Goal: Find specific page/section: Find specific page/section

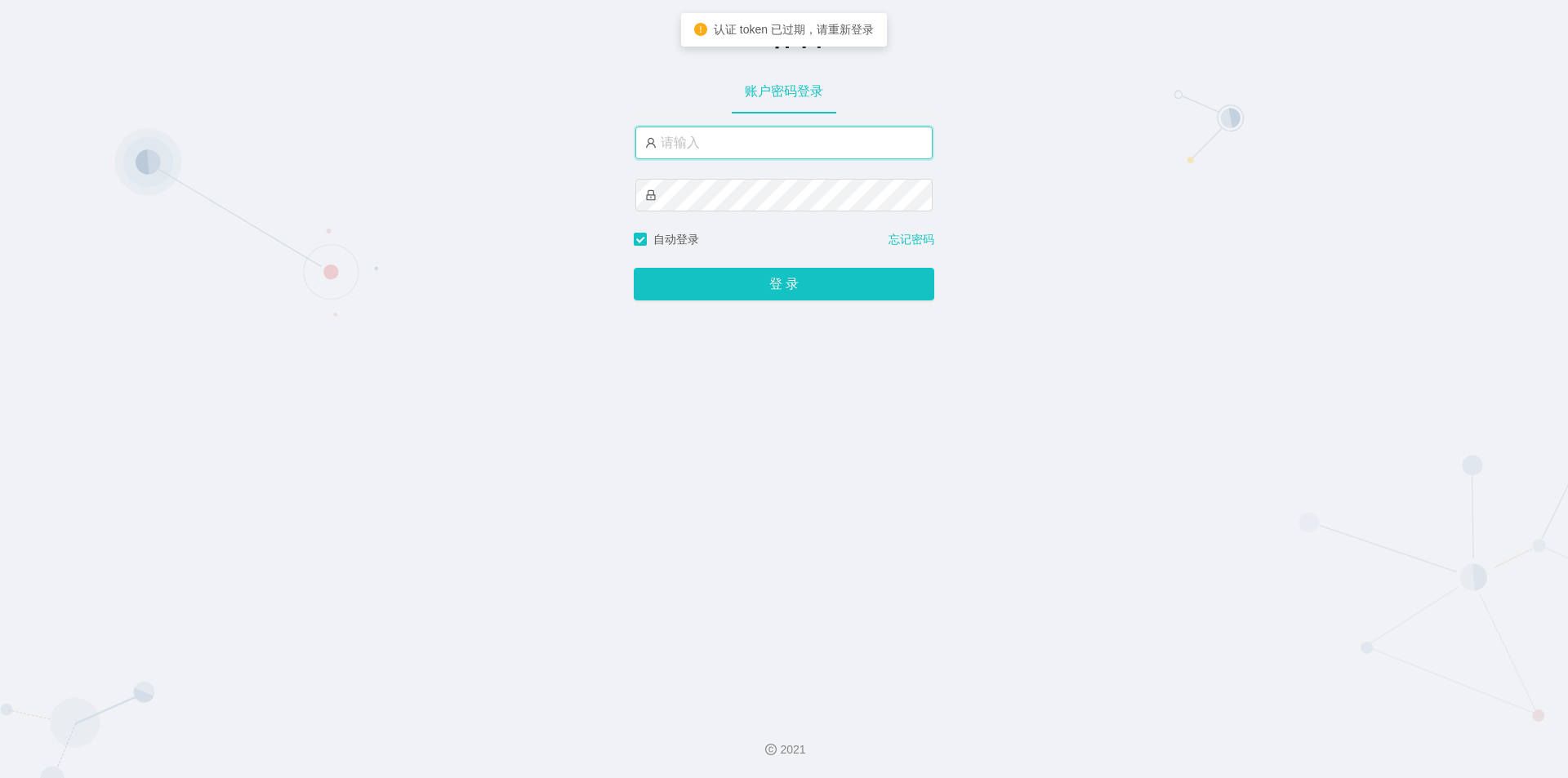
click at [701, 139] on input "text" at bounding box center [784, 142] width 298 height 32
type input "jishu"
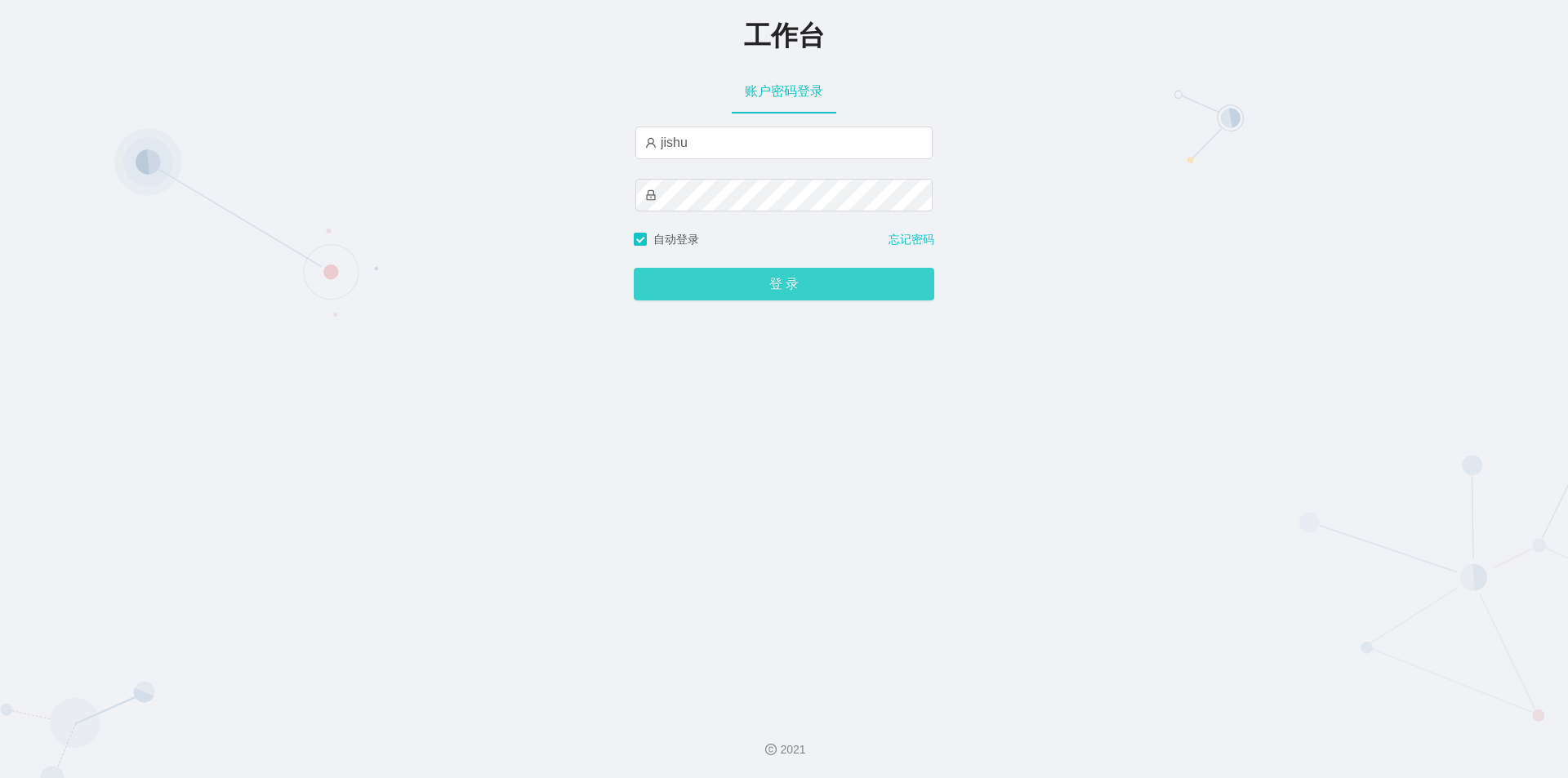
click at [744, 276] on button "登 录" at bounding box center [784, 284] width 301 height 32
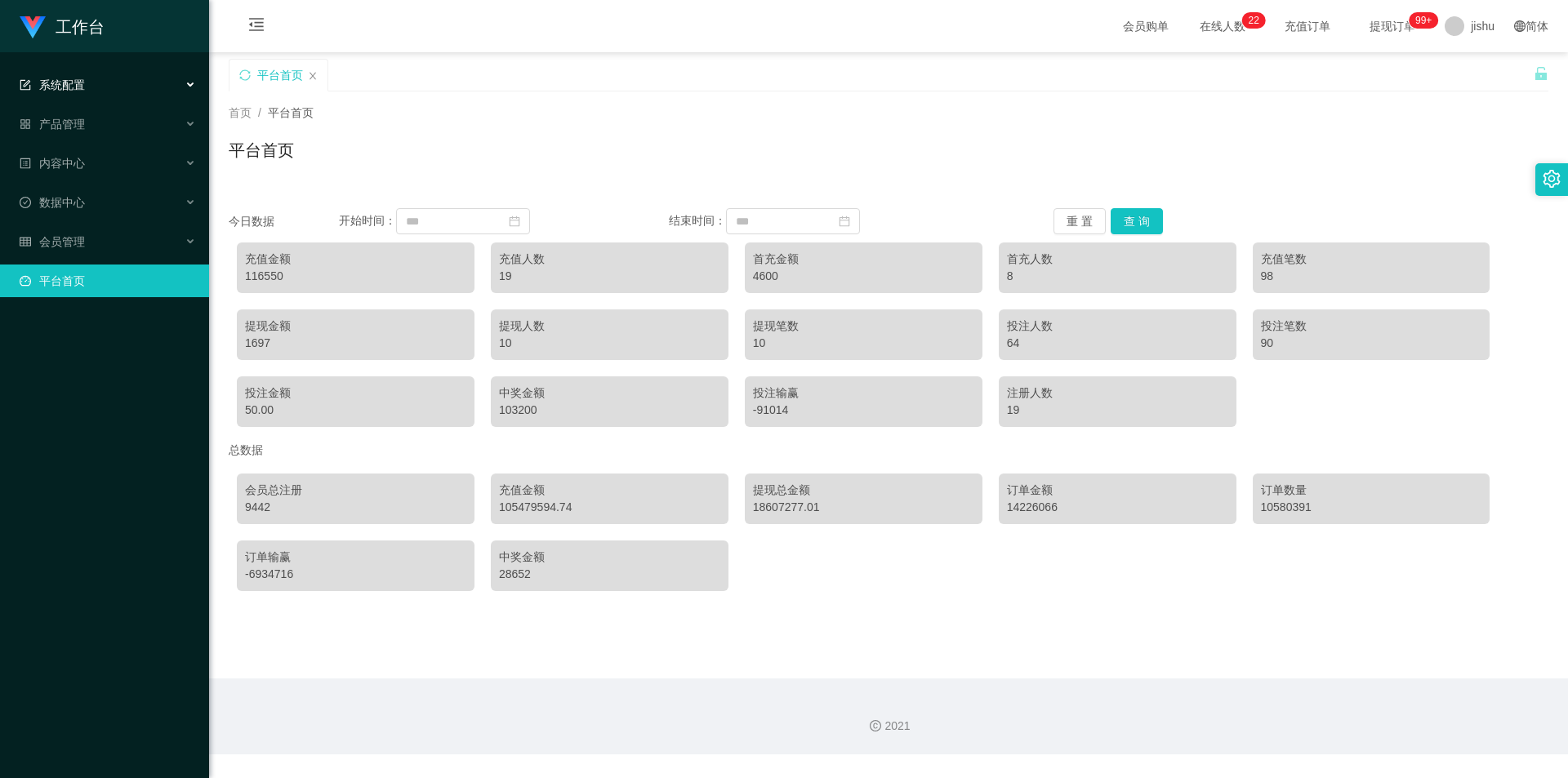
click at [84, 82] on span "系统配置" at bounding box center [52, 85] width 65 height 13
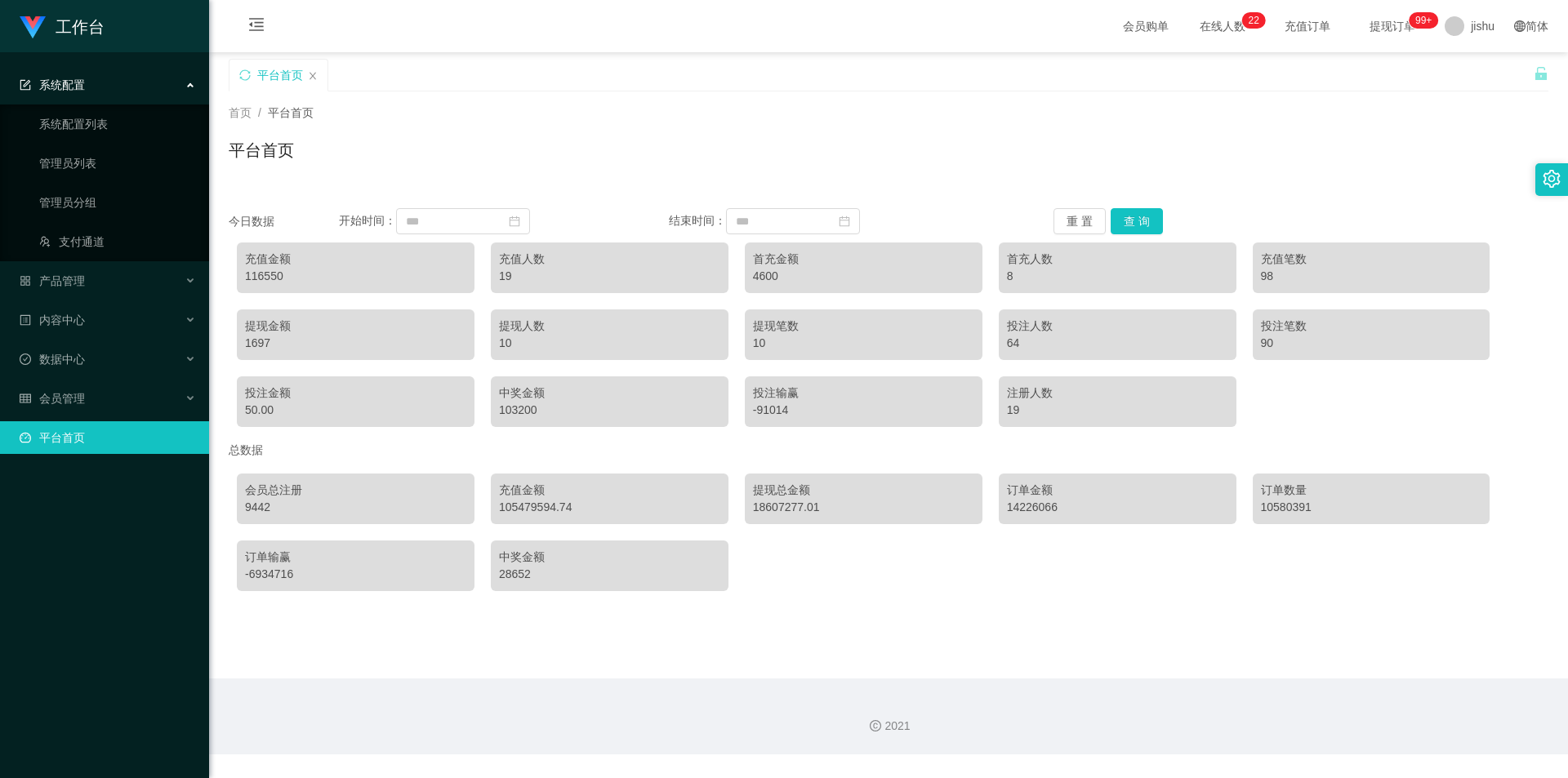
click at [84, 82] on span "系统配置" at bounding box center [52, 85] width 65 height 13
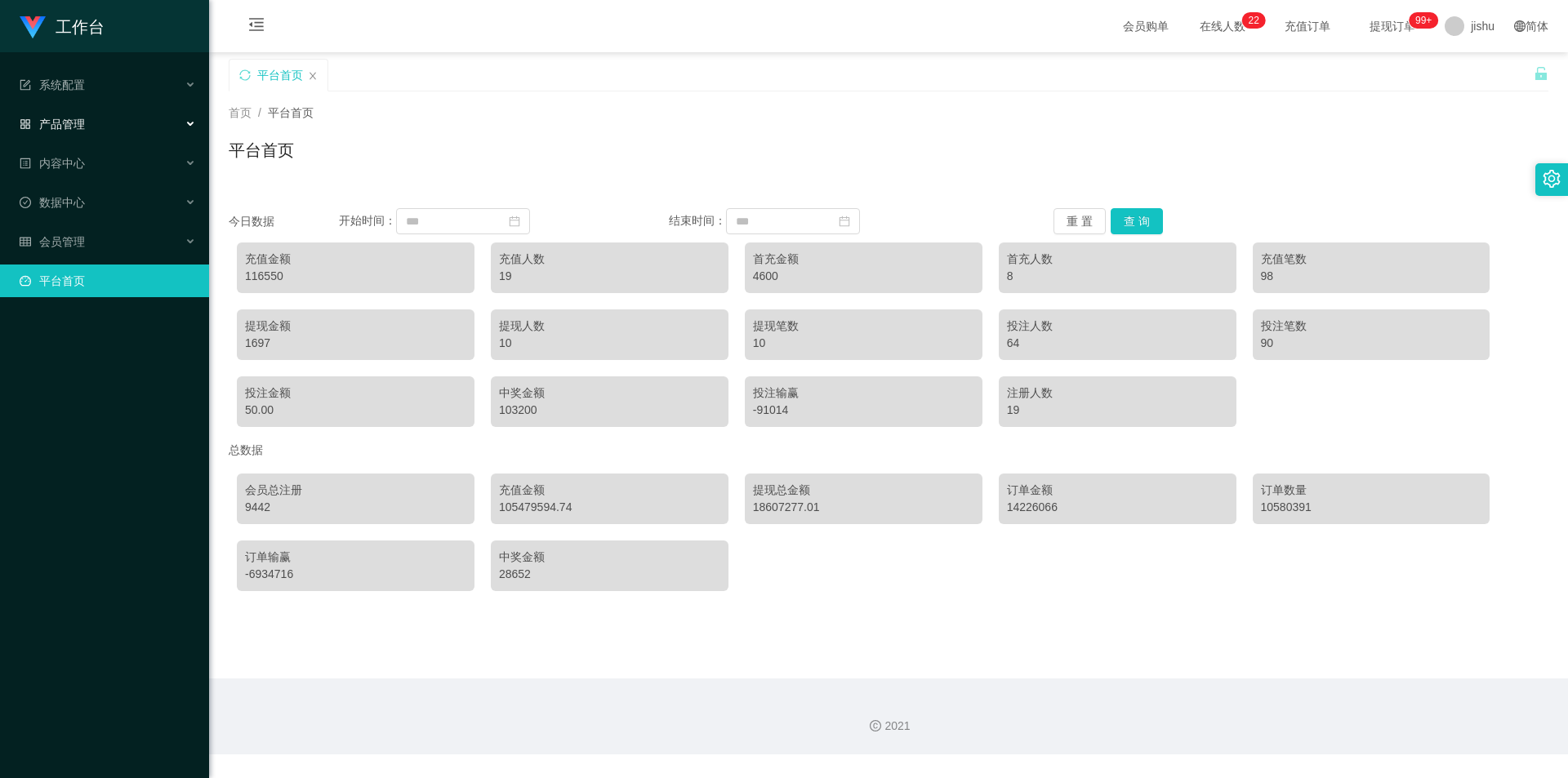
click at [75, 118] on span "产品管理" at bounding box center [52, 124] width 65 height 13
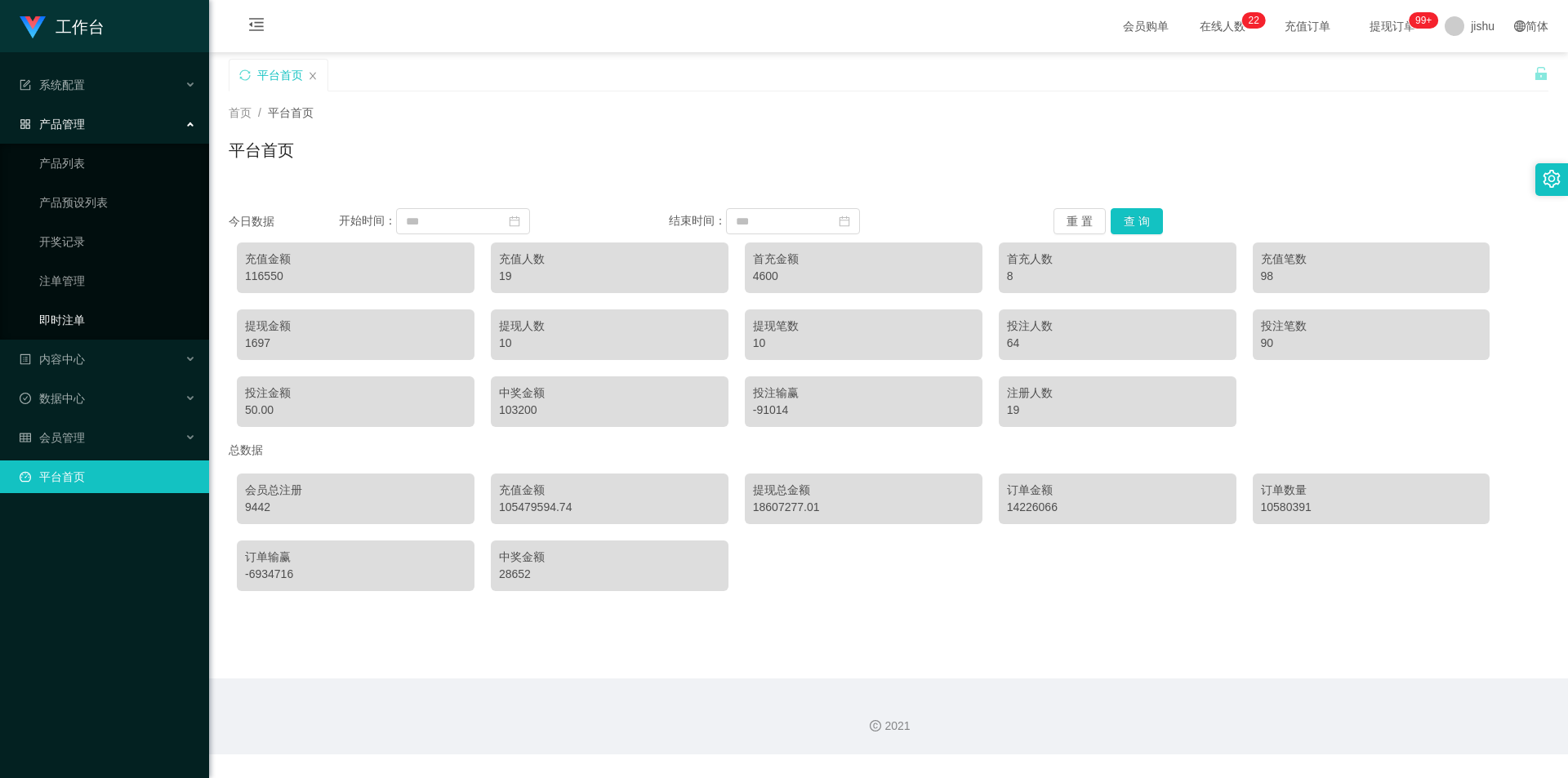
click at [75, 319] on link "即时注单" at bounding box center [118, 320] width 157 height 32
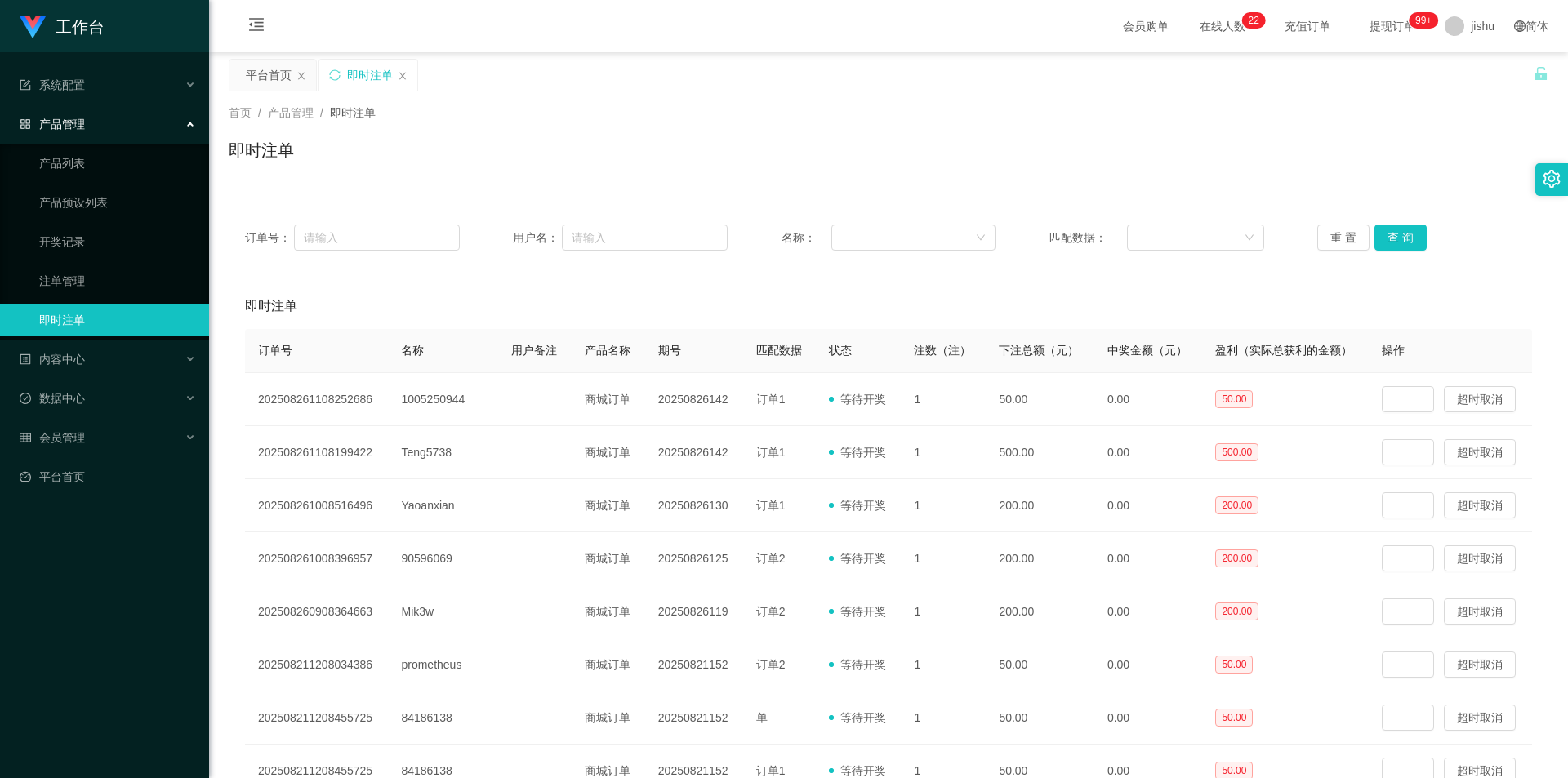
scroll to position [82, 0]
